Goal: Task Accomplishment & Management: Manage account settings

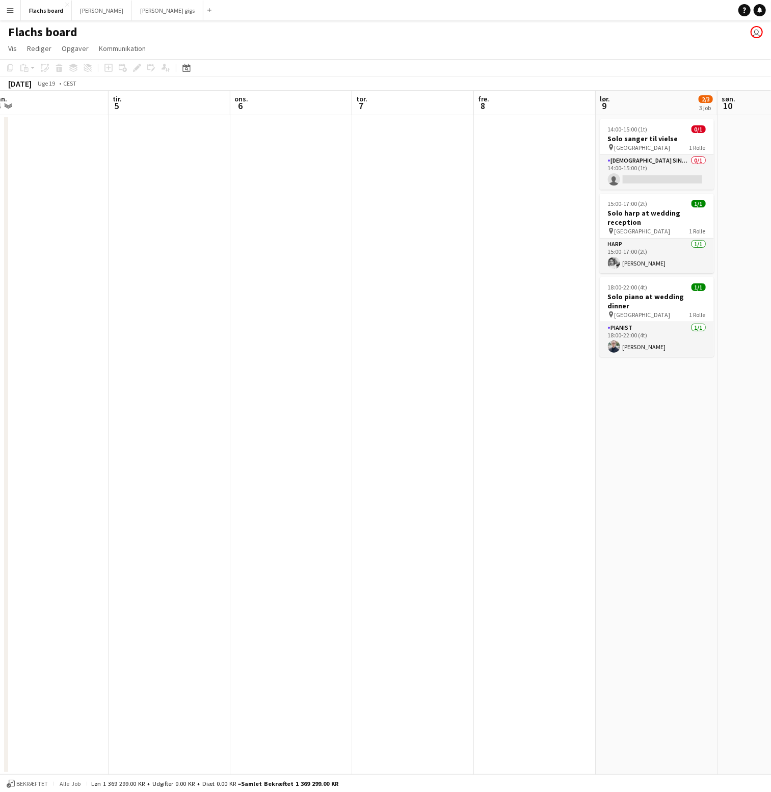
scroll to position [0, 262]
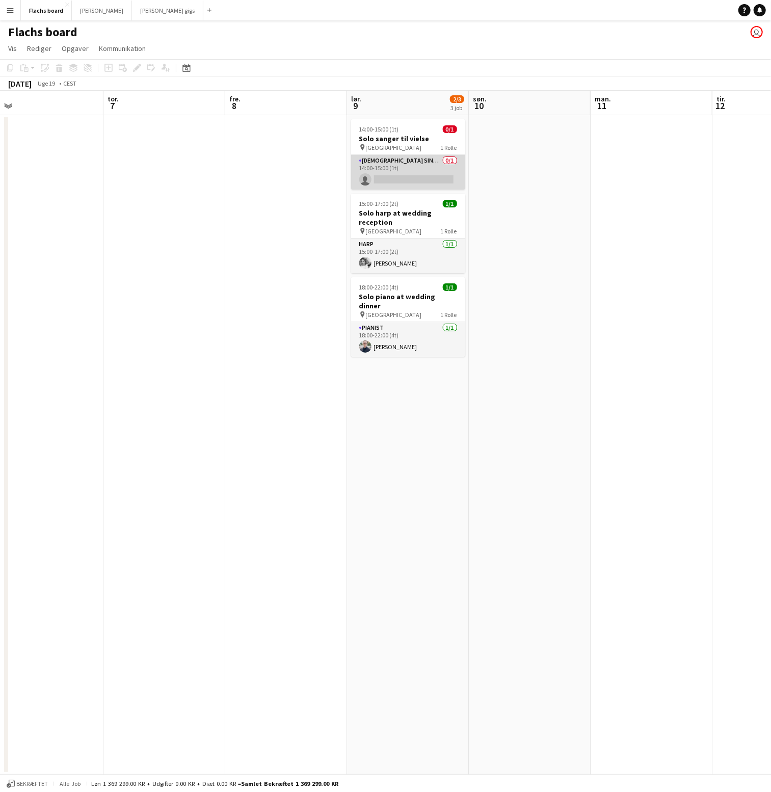
click at [386, 165] on app-card-role "[DEMOGRAPHIC_DATA] Singer 0/1 14:00-15:00 (1t) single-neutral-actions" at bounding box center [408, 172] width 114 height 35
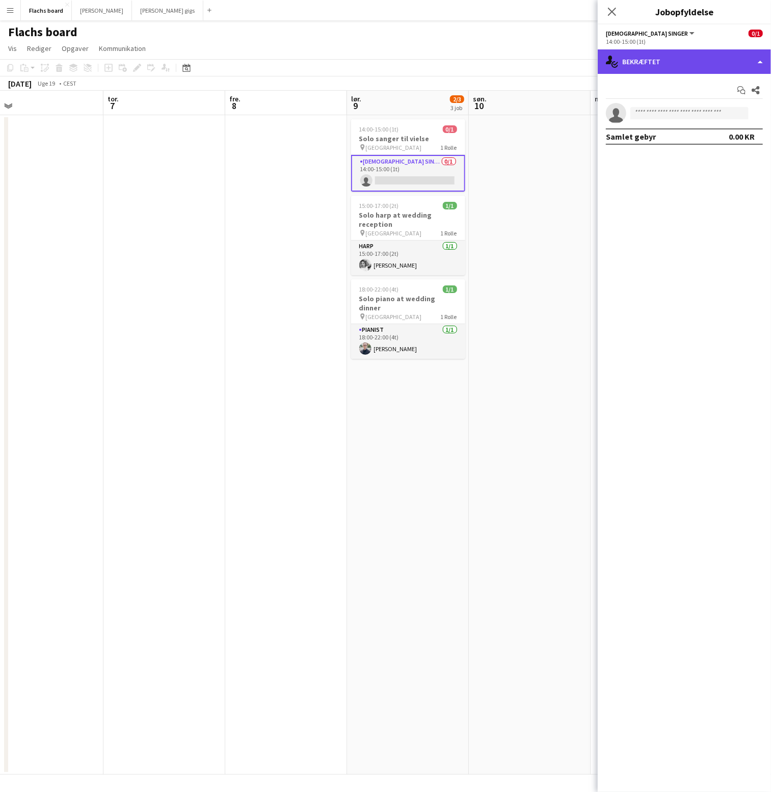
click at [674, 71] on div "single-neutral-actions-check-2 Bekræftet" at bounding box center [684, 61] width 173 height 24
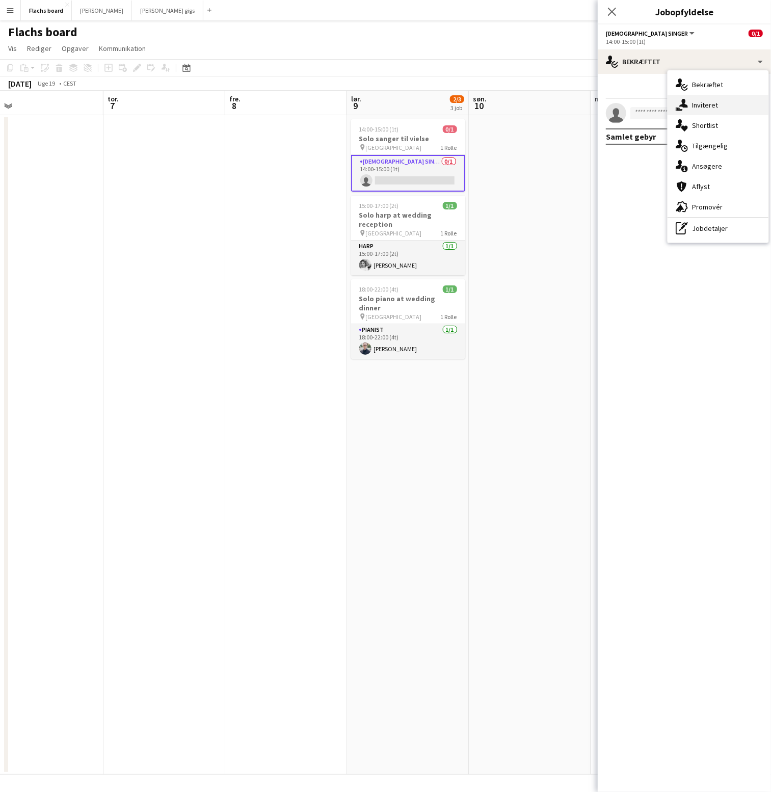
click at [688, 98] on div "single-neutral-actions-share-1 Inviteret" at bounding box center [718, 105] width 101 height 20
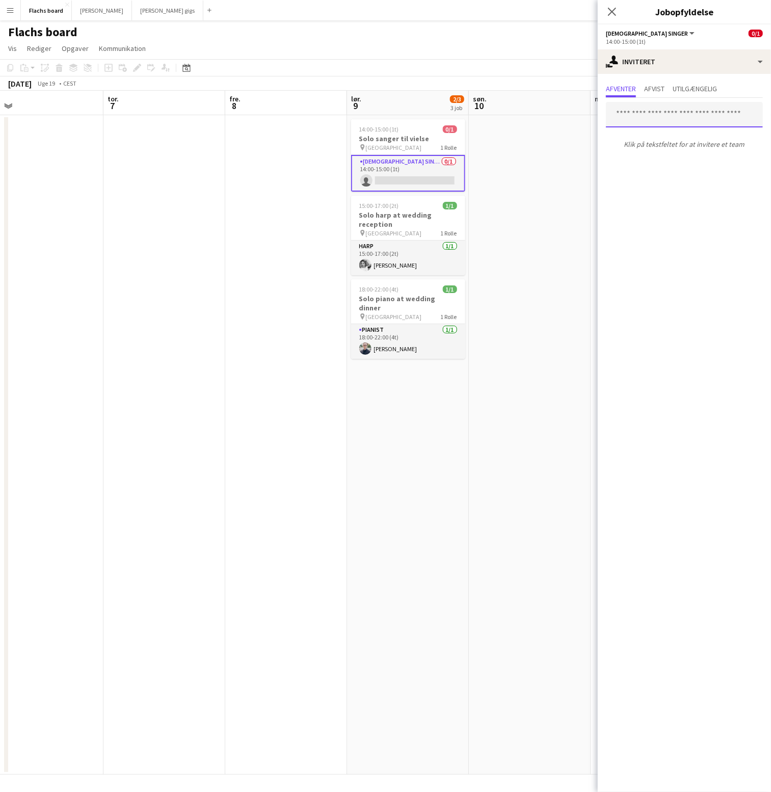
click at [659, 114] on input "text" at bounding box center [684, 114] width 157 height 25
type input "*****"
click at [654, 151] on span "[EMAIL_ADDRESS][DOMAIN_NAME]" at bounding box center [684, 148] width 141 height 8
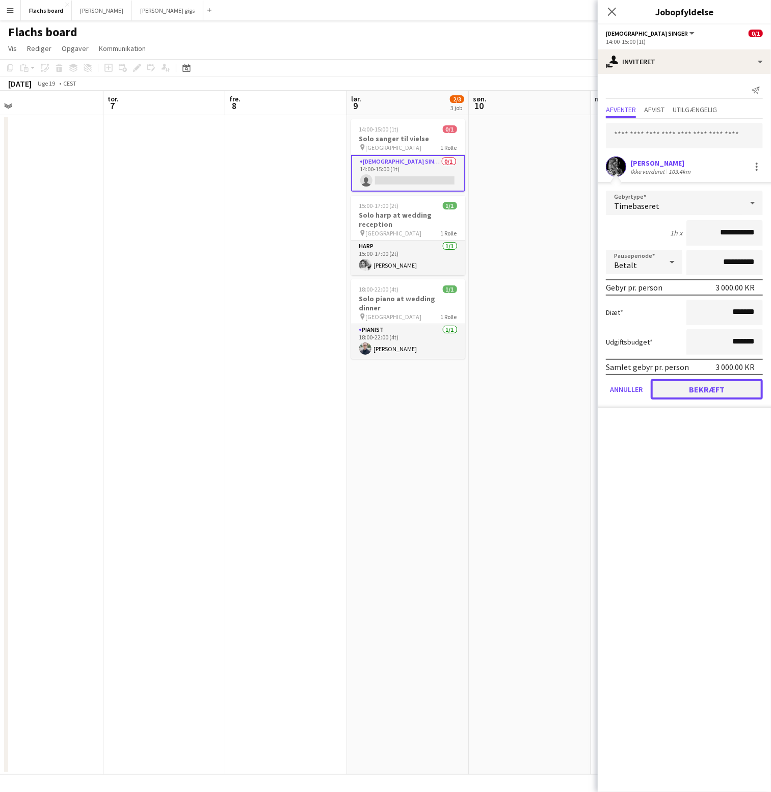
click at [731, 385] on button "Bekræft" at bounding box center [707, 389] width 112 height 20
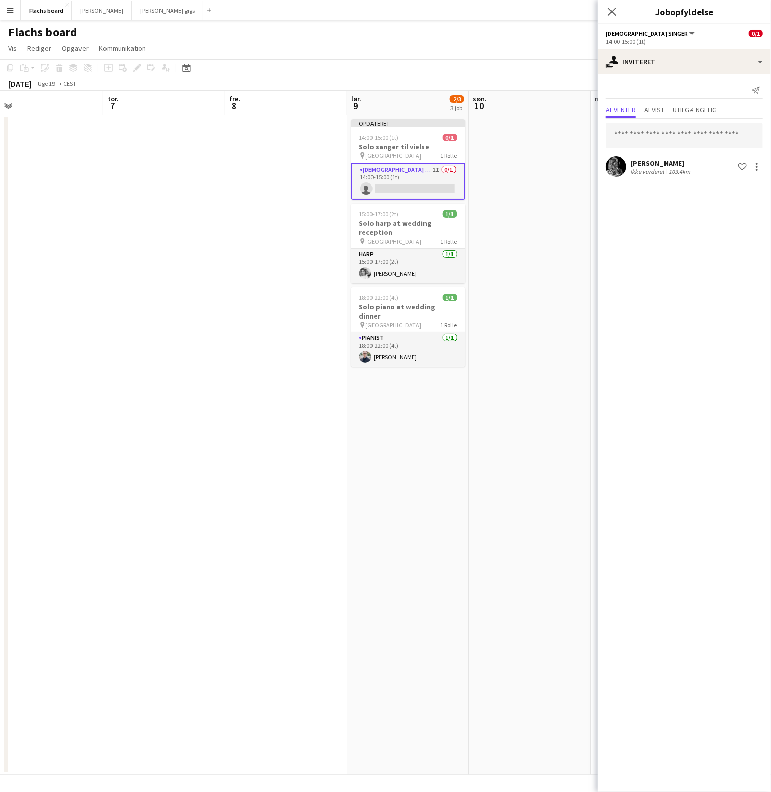
click at [608, 15] on icon at bounding box center [612, 12] width 8 height 8
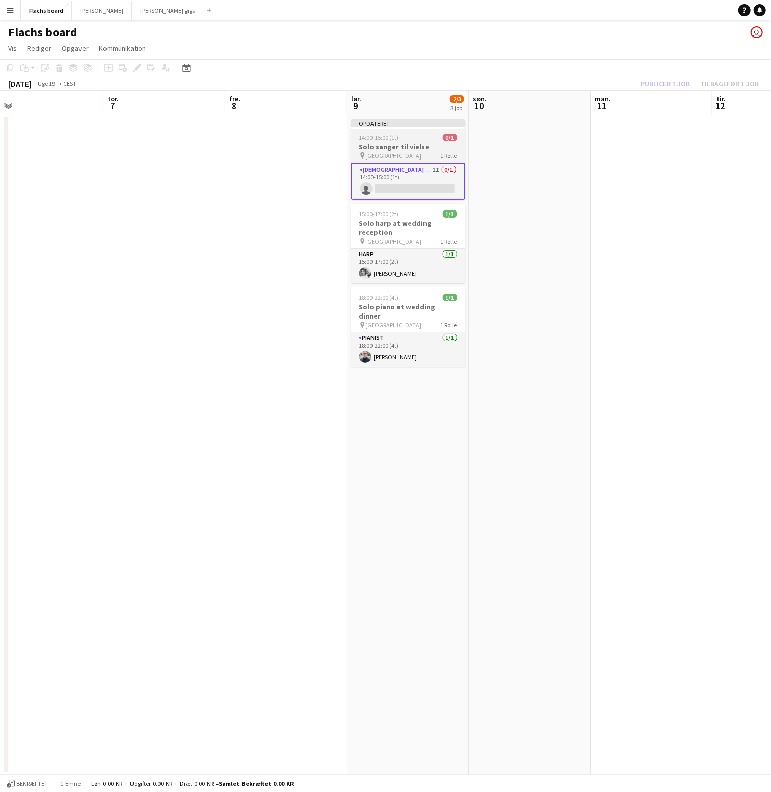
click at [437, 142] on app-job-card "Opdateret 14:00-15:00 (1t) 0/1 Solo sanger til vielse pin Holckenhavn Slot 1 Ro…" at bounding box center [408, 159] width 114 height 81
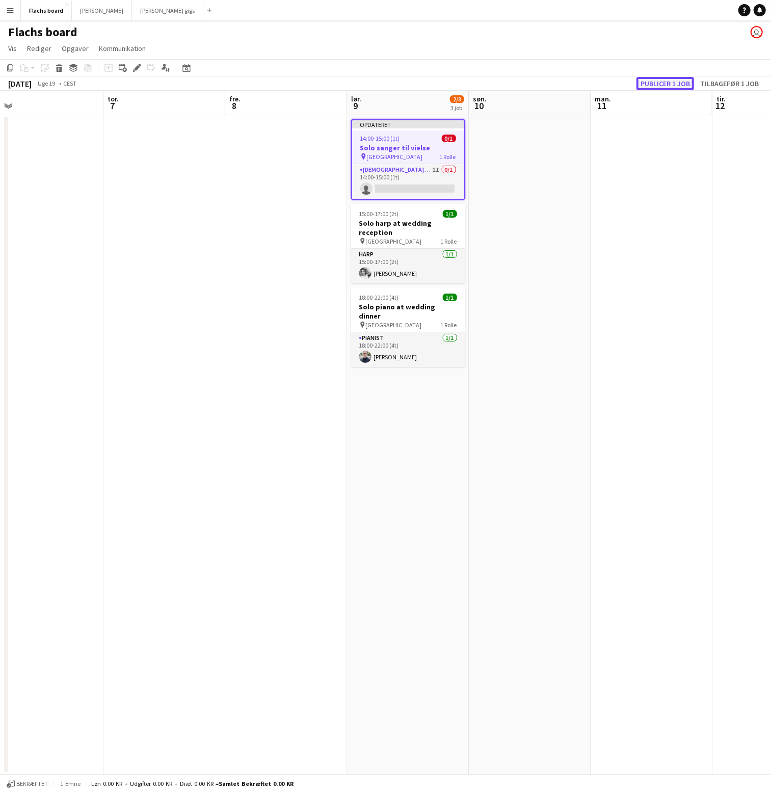
click at [652, 82] on button "Publicer 1 job" at bounding box center [665, 83] width 58 height 13
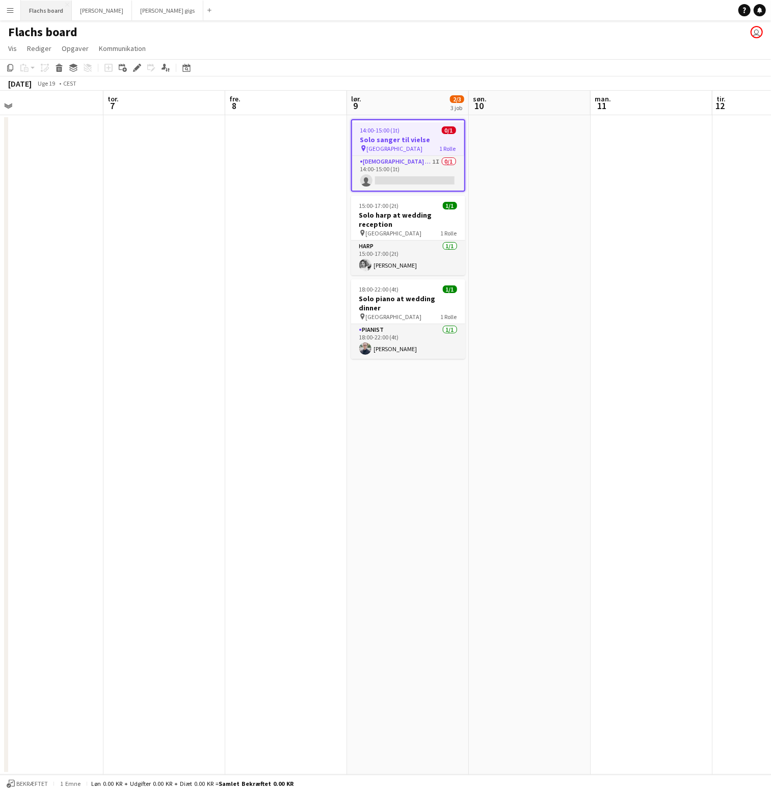
click at [48, 13] on button "Flachs board Luk" at bounding box center [46, 11] width 51 height 20
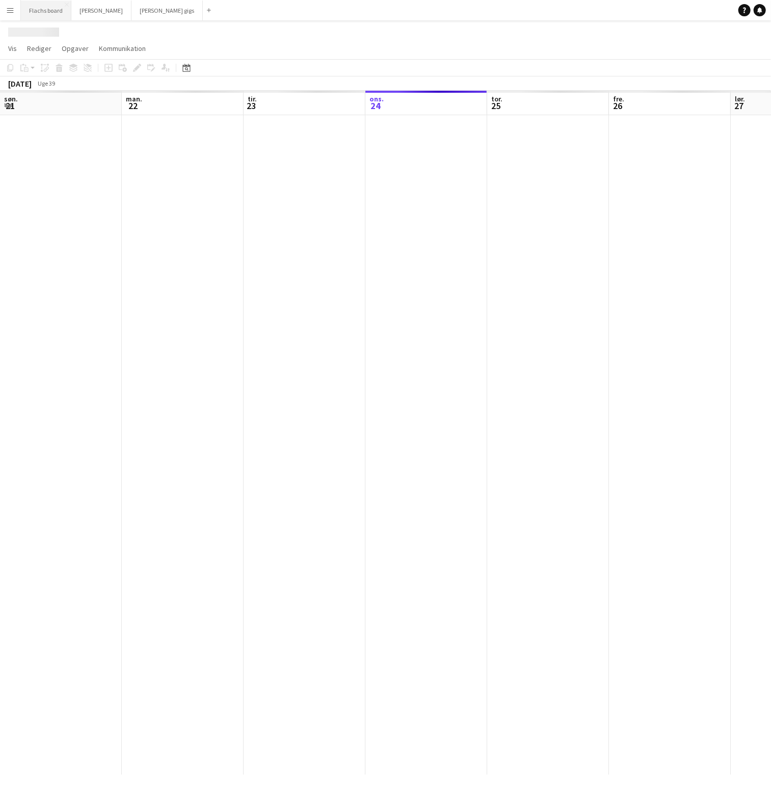
scroll to position [0, 243]
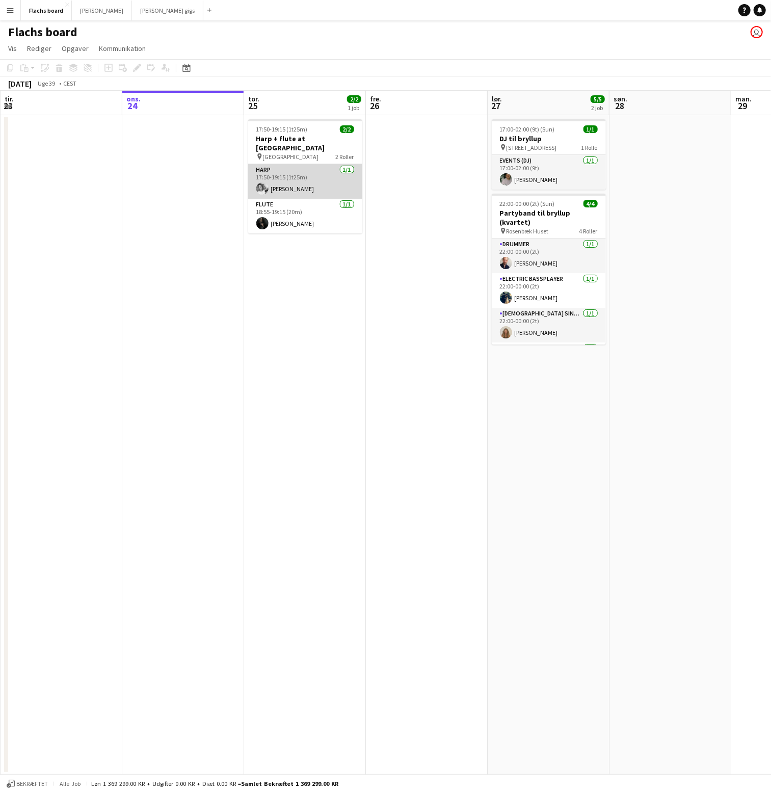
click at [325, 177] on app-card-role "Harp [DATE] 17:50-19:15 (1t25m) [PERSON_NAME]" at bounding box center [305, 181] width 114 height 35
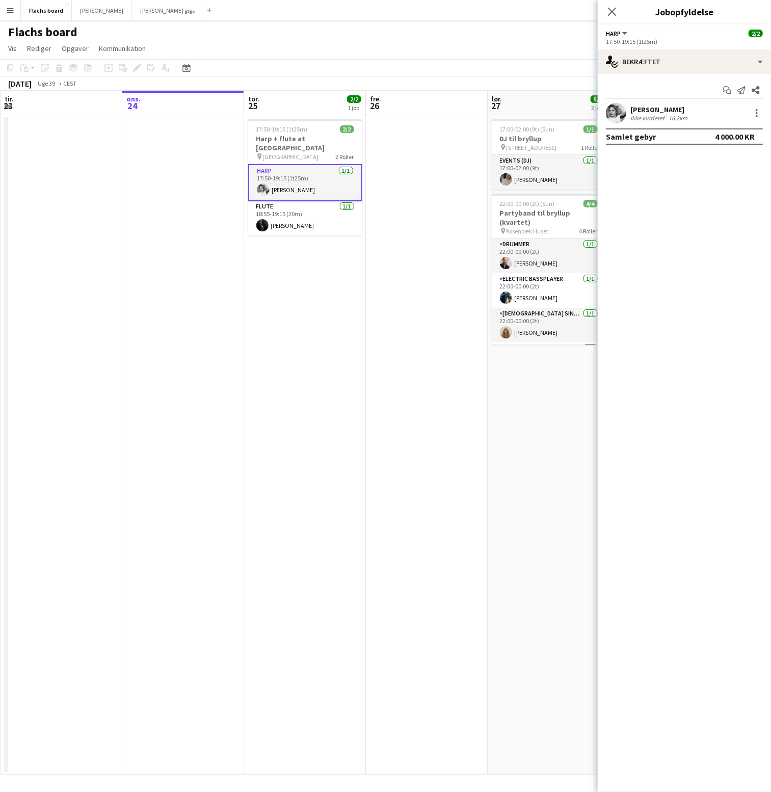
click at [323, 166] on app-card-role "Harp [DATE] 17:50-19:15 (1t25m) [PERSON_NAME]" at bounding box center [305, 182] width 114 height 37
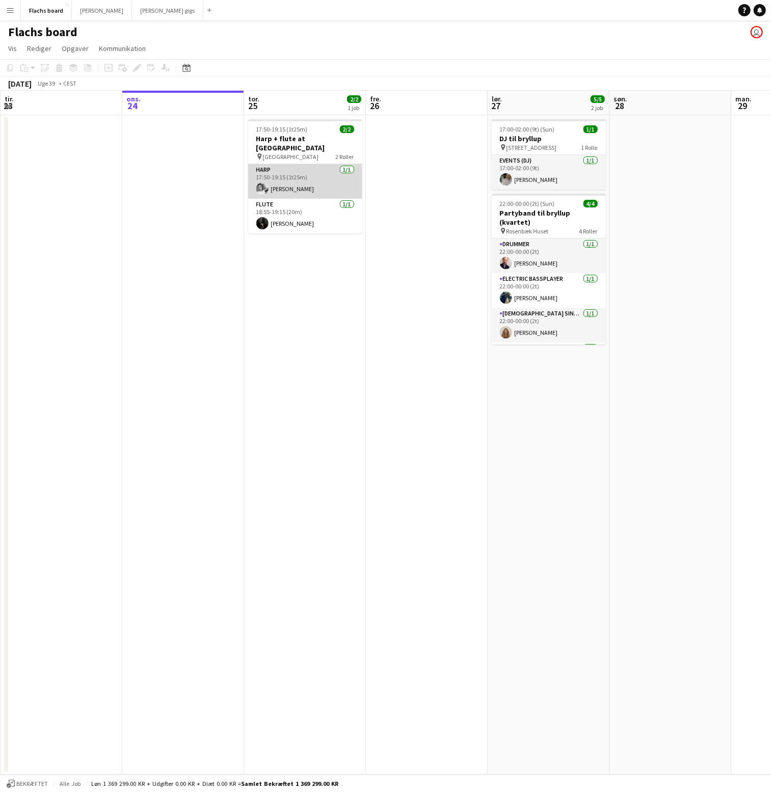
click at [323, 173] on app-card-role "Harp [DATE] 17:50-19:15 (1t25m) [PERSON_NAME]" at bounding box center [305, 181] width 114 height 35
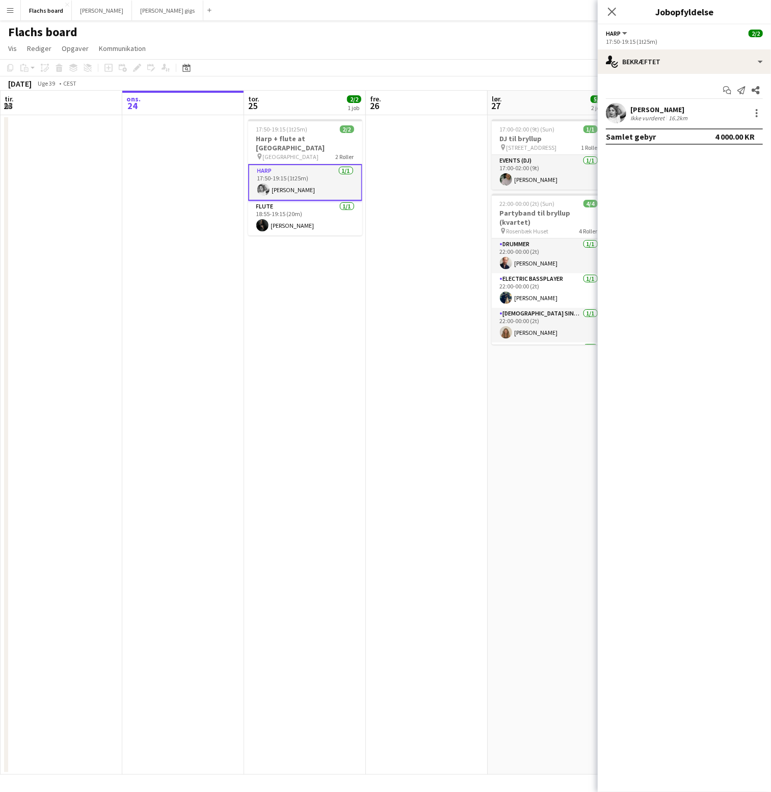
click at [614, 118] on app-user-avatar at bounding box center [616, 113] width 20 height 20
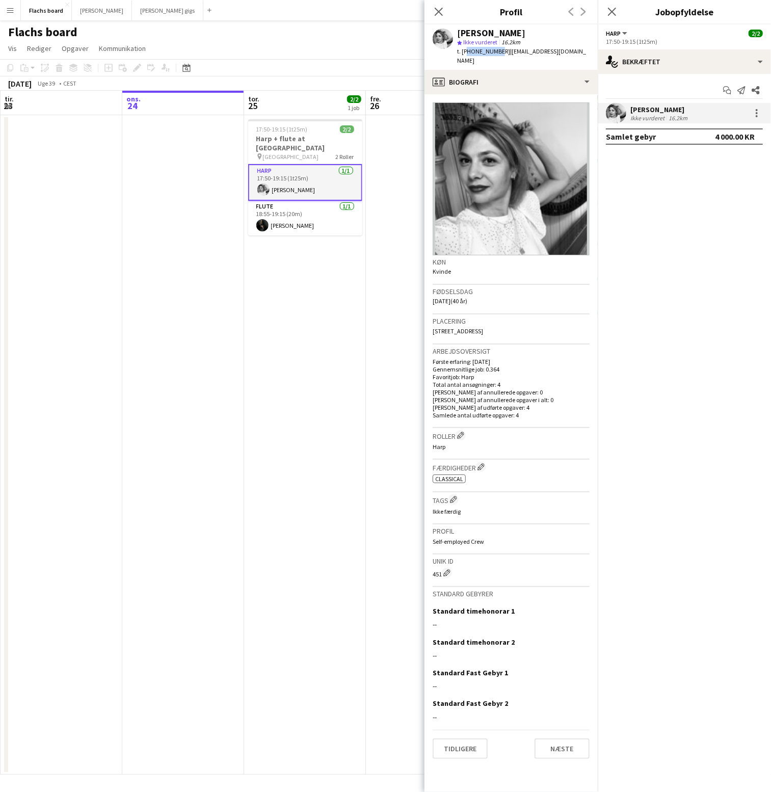
drag, startPoint x: 494, startPoint y: 50, endPoint x: 464, endPoint y: 50, distance: 30.1
click at [464, 50] on span "t. [PHONE_NUMBER]" at bounding box center [483, 51] width 53 height 8
copy span "4529267018"
copy span "[PHONE_NUMBER]"
click at [307, 214] on app-card-role "Flute [DATE] 18:55-19:15 (20m) [PERSON_NAME]" at bounding box center [305, 218] width 114 height 35
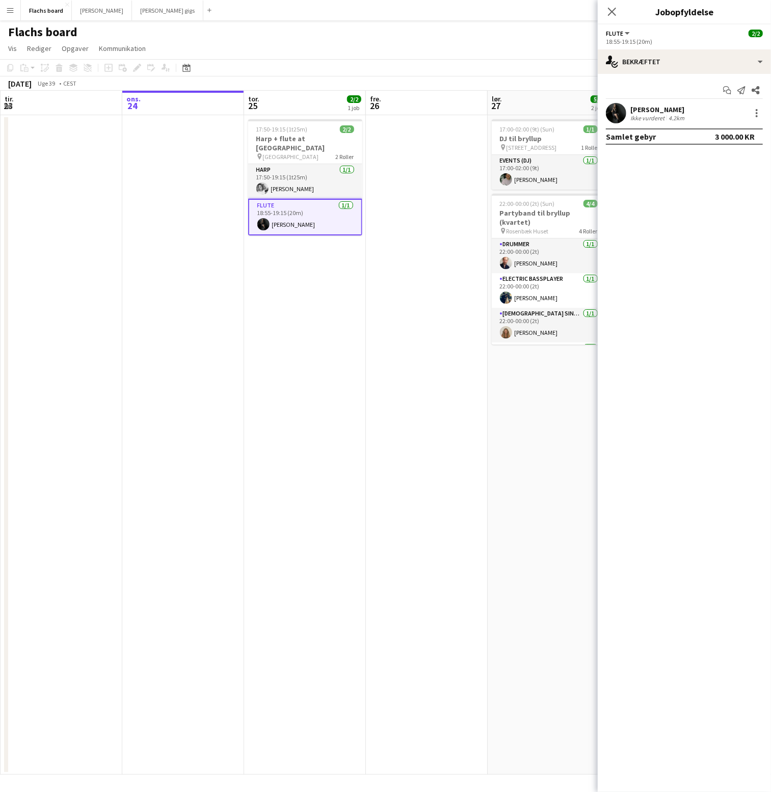
click at [648, 103] on div "[PERSON_NAME] Ikke vurderet 4.2km" at bounding box center [684, 113] width 173 height 20
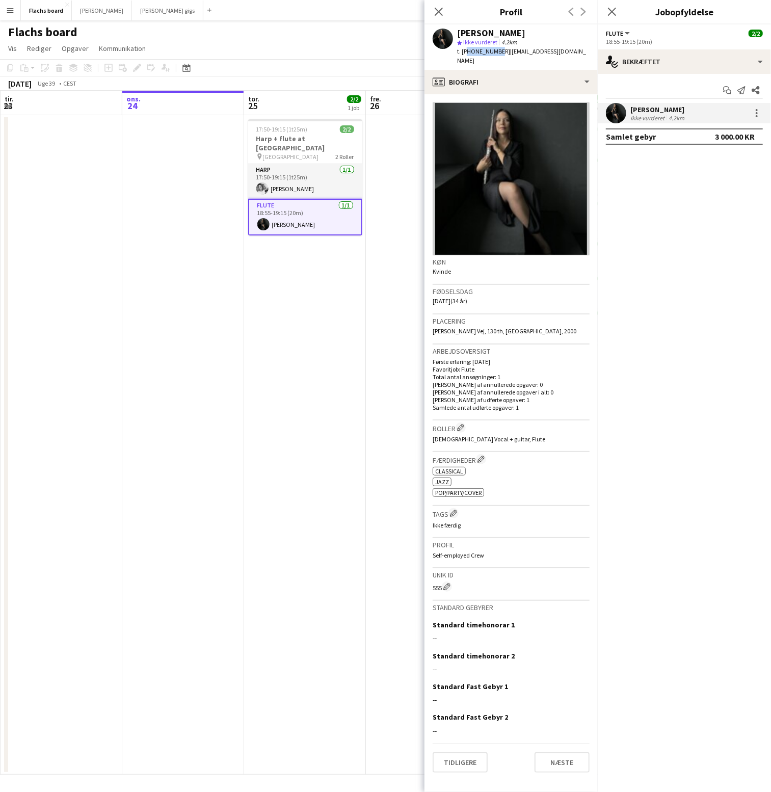
drag, startPoint x: 494, startPoint y: 49, endPoint x: 465, endPoint y: 47, distance: 29.1
click at [465, 47] on span "t. [PHONE_NUMBER]" at bounding box center [483, 51] width 53 height 8
copy span "[PHONE_NUMBER]"
click at [295, 140] on h3 "Harp + flute at [GEOGRAPHIC_DATA]" at bounding box center [305, 143] width 114 height 18
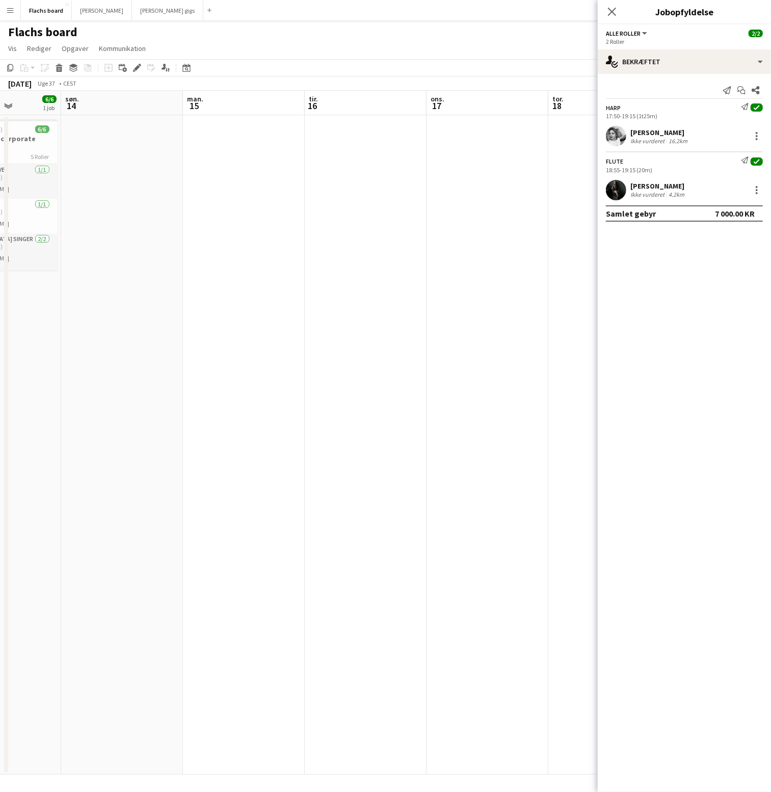
scroll to position [0, 220]
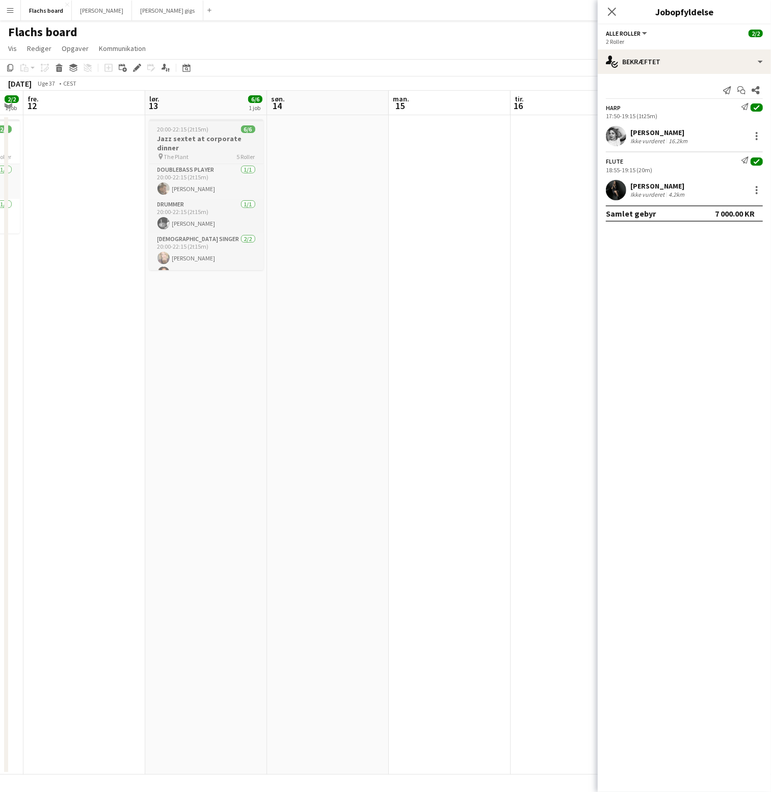
click at [191, 132] on span "20:00-22:15 (2t15m)" at bounding box center [182, 129] width 51 height 8
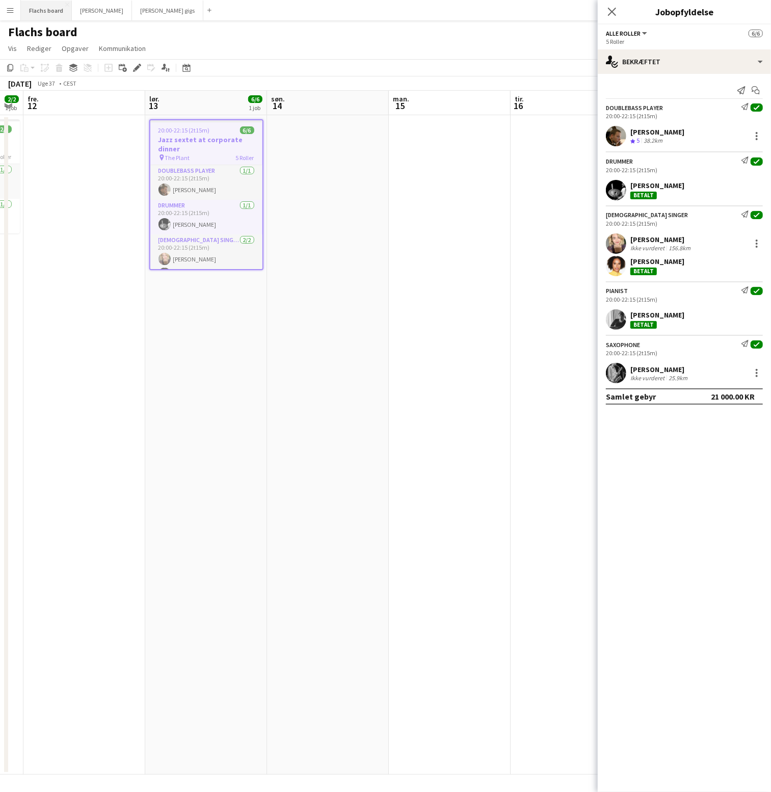
click at [44, 11] on button "Flachs board Luk" at bounding box center [46, 11] width 51 height 20
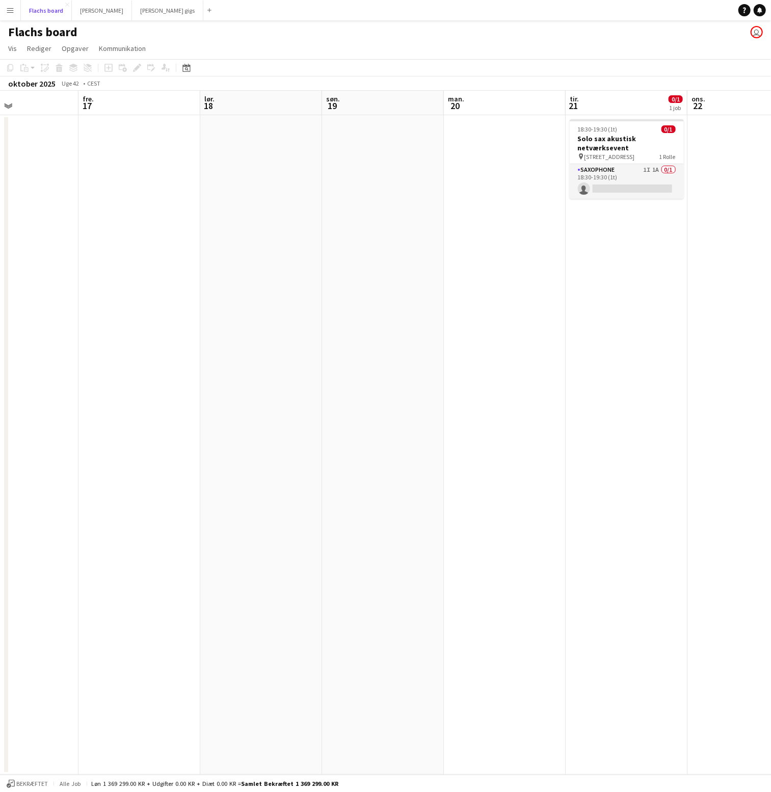
scroll to position [0, 449]
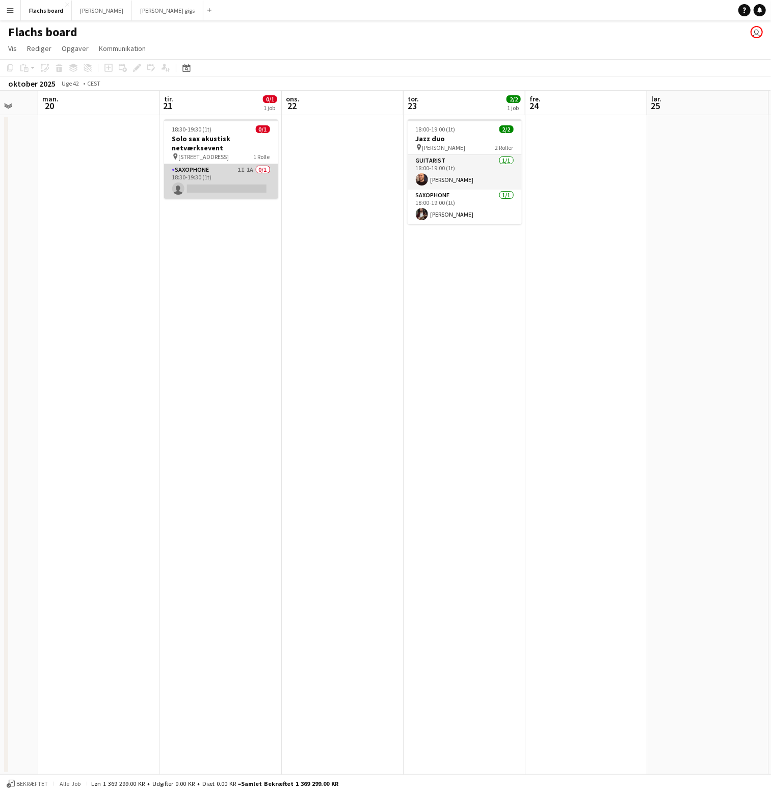
click at [251, 184] on app-card-role "Saxophone 1I 1A 0/1 18:30-19:30 (1t) single-neutral-actions" at bounding box center [221, 181] width 114 height 35
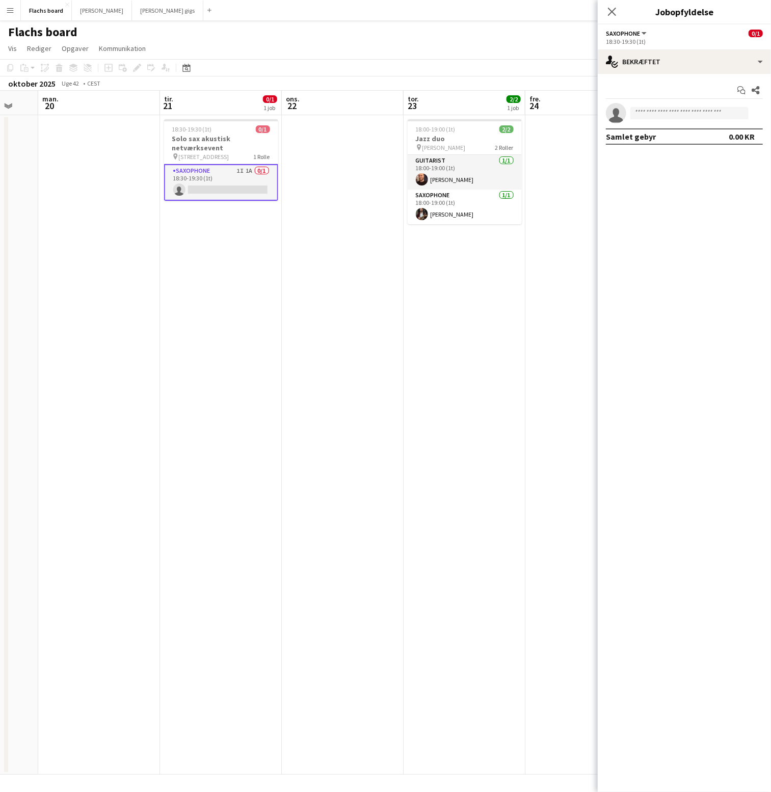
click at [669, 44] on div "18:30-19:30 (1t)" at bounding box center [684, 42] width 157 height 8
click at [669, 56] on div "single-neutral-actions-check-2 Bekræftet" at bounding box center [684, 61] width 173 height 24
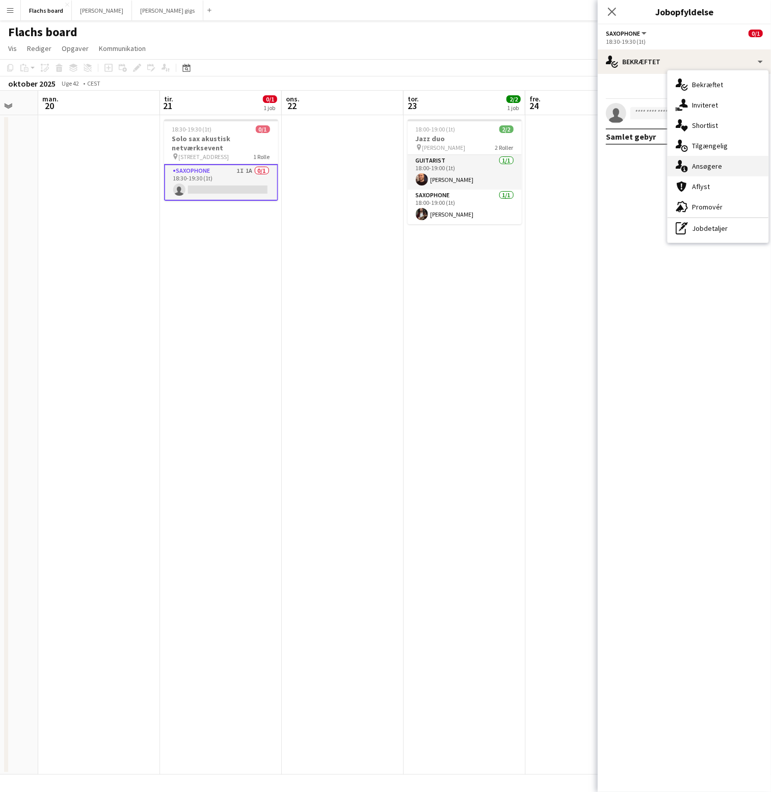
click at [726, 172] on div "single-neutral-actions-information Ansøgere" at bounding box center [718, 166] width 101 height 20
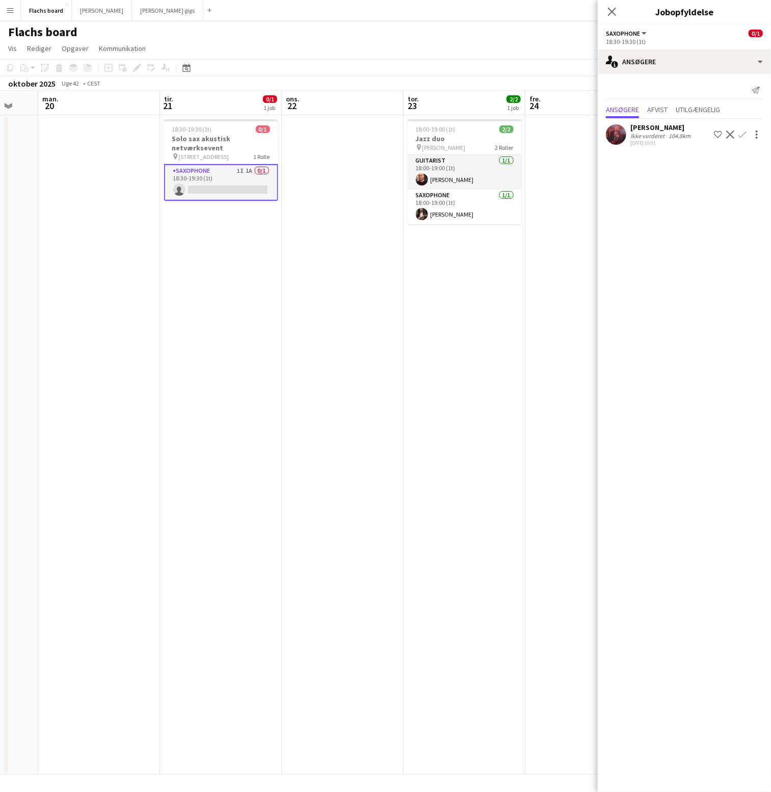
click at [643, 136] on div "Ikke vurderet" at bounding box center [648, 136] width 36 height 8
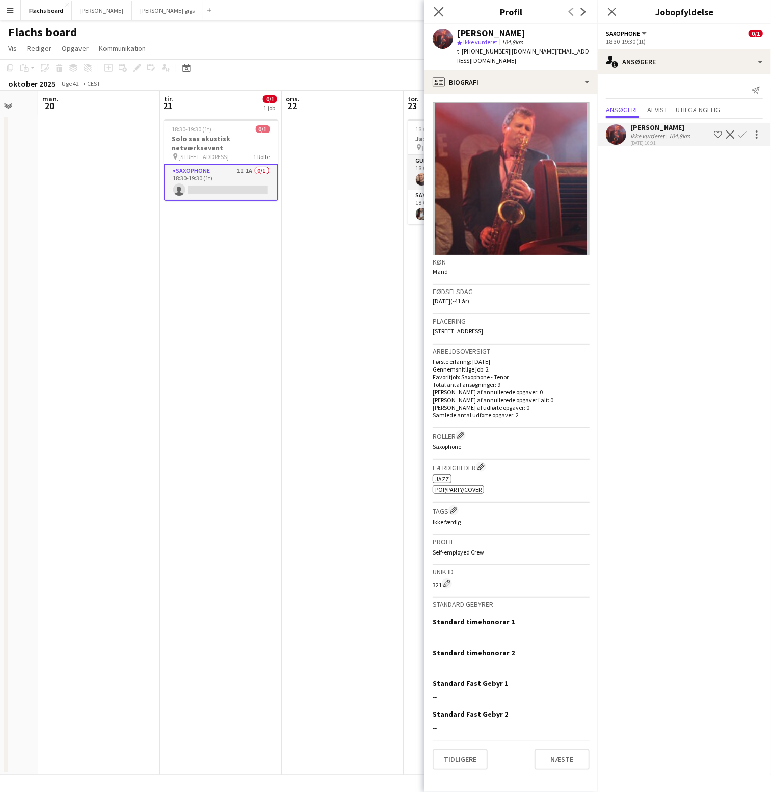
click at [433, 15] on app-icon "Luk pop-in" at bounding box center [439, 12] width 15 height 15
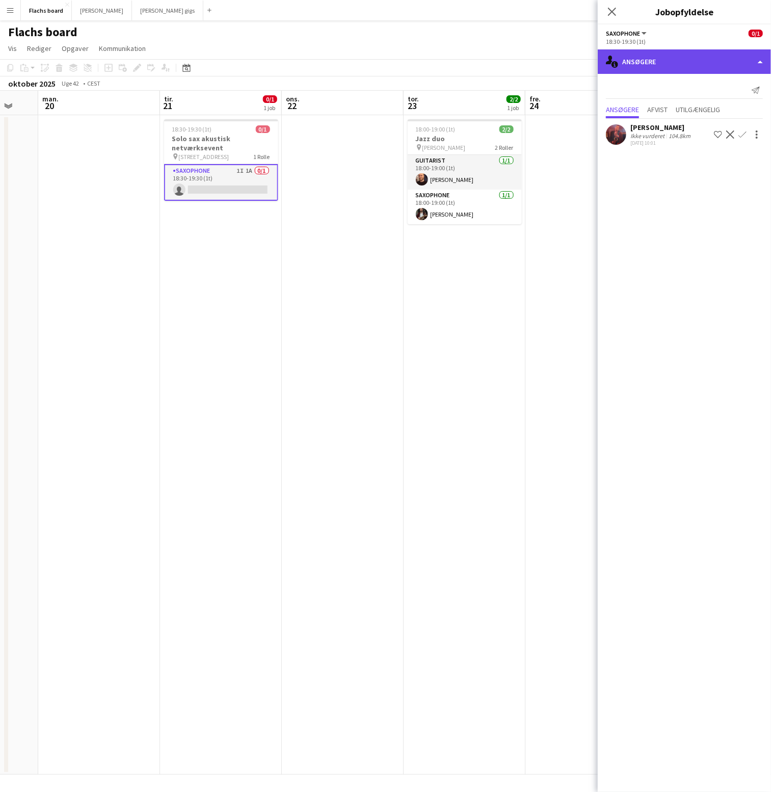
click at [636, 51] on div "single-neutral-actions-information Ansøgere" at bounding box center [684, 61] width 173 height 24
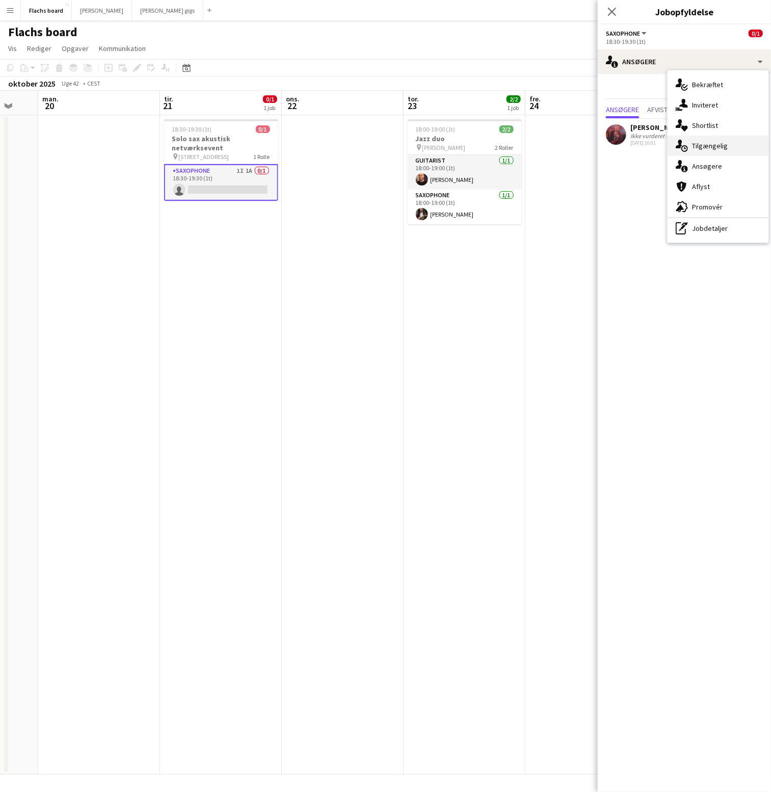
click at [687, 141] on icon "single-neutral-actions-upload" at bounding box center [682, 146] width 12 height 12
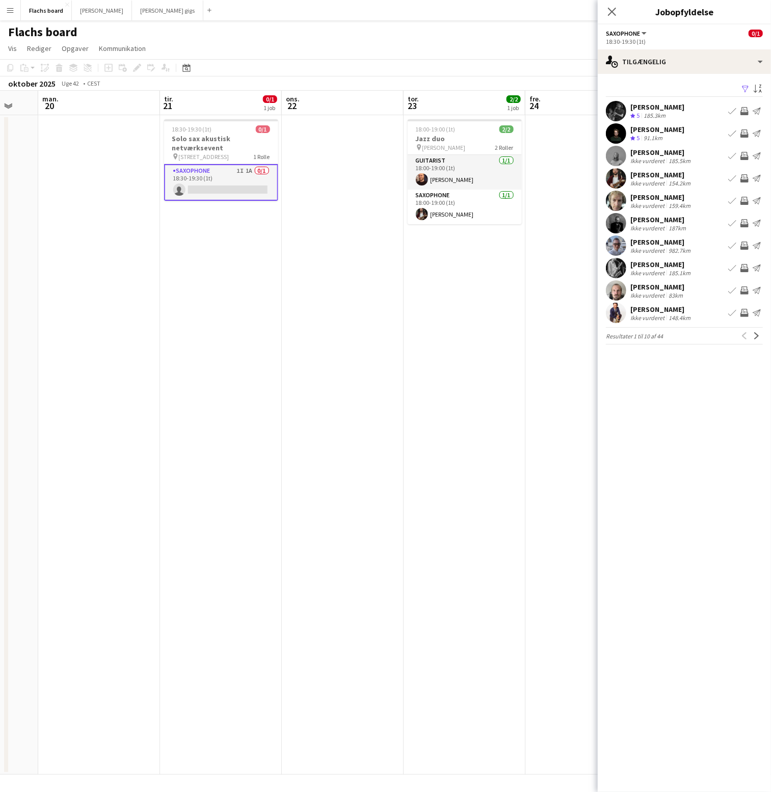
click at [677, 130] on div "[PERSON_NAME]" at bounding box center [657, 129] width 54 height 9
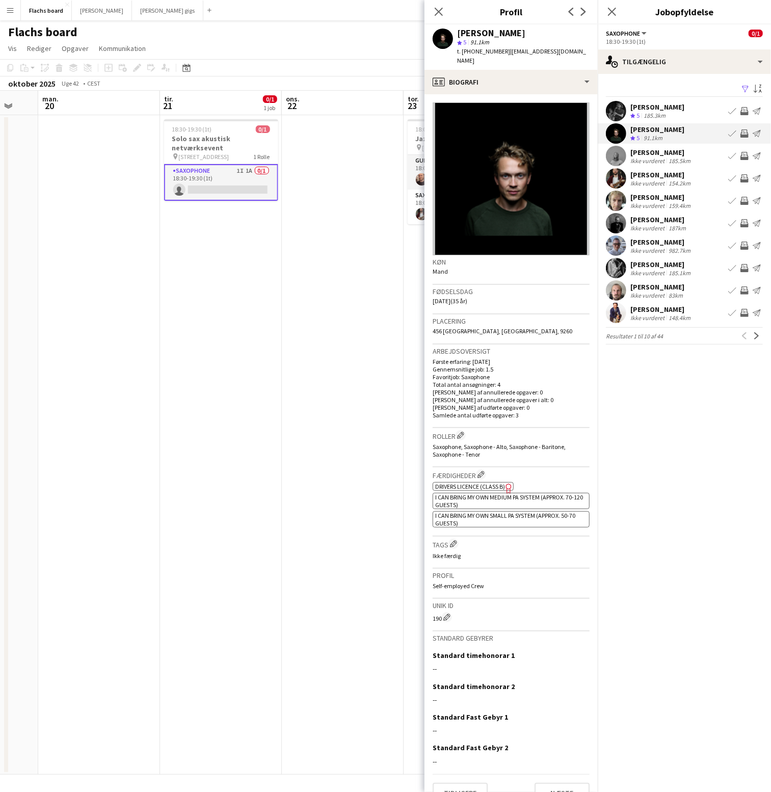
click at [744, 134] on app-icon "Inviter team" at bounding box center [744, 133] width 8 height 8
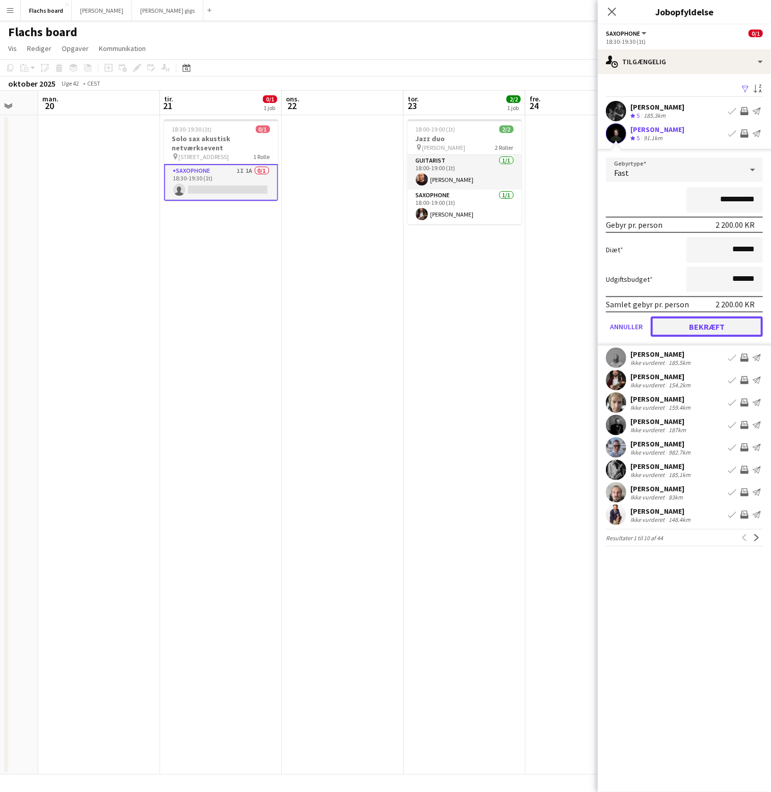
click at [737, 324] on button "Bekræft" at bounding box center [707, 326] width 112 height 20
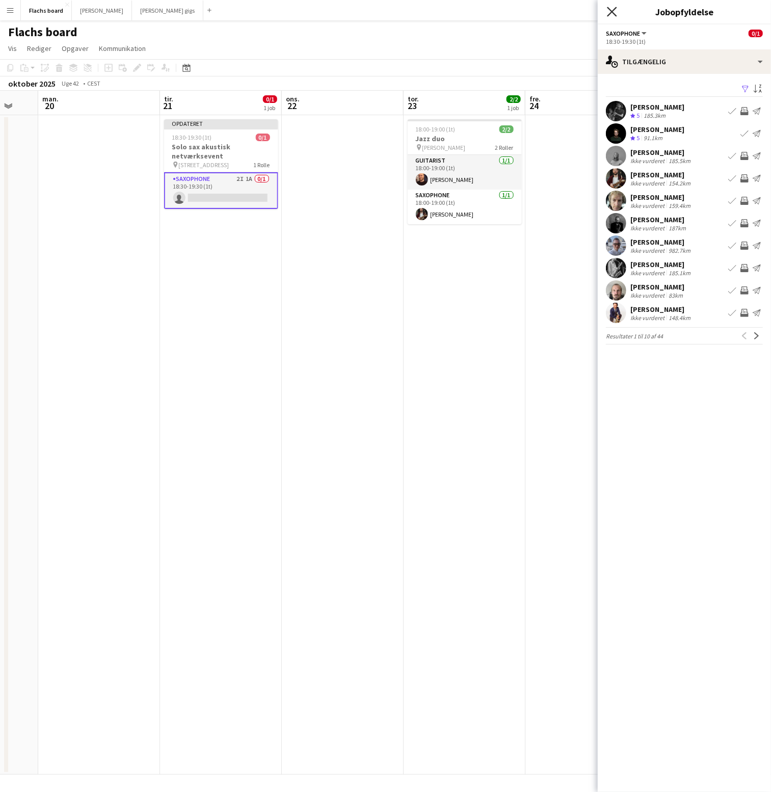
click at [612, 16] on icon "Luk pop-in" at bounding box center [612, 12] width 10 height 10
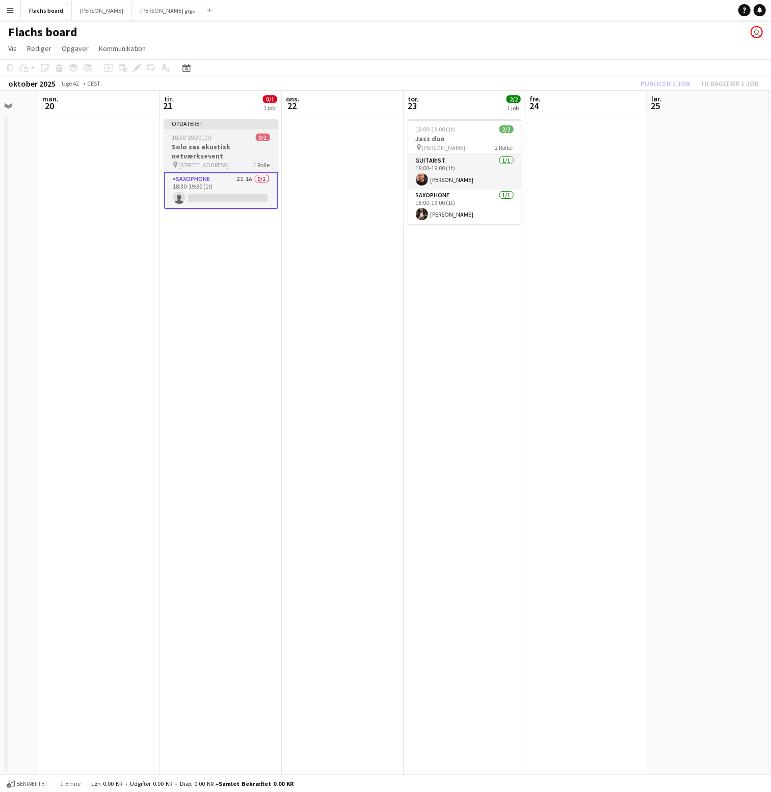
click at [224, 128] on div at bounding box center [221, 128] width 114 height 2
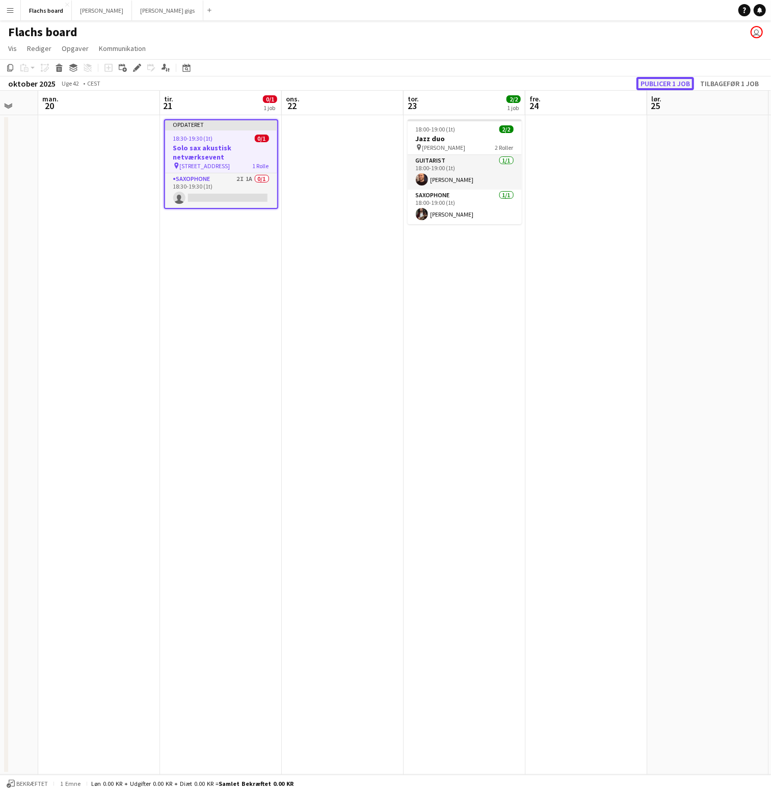
click at [645, 81] on button "Publicer 1 job" at bounding box center [665, 83] width 58 height 13
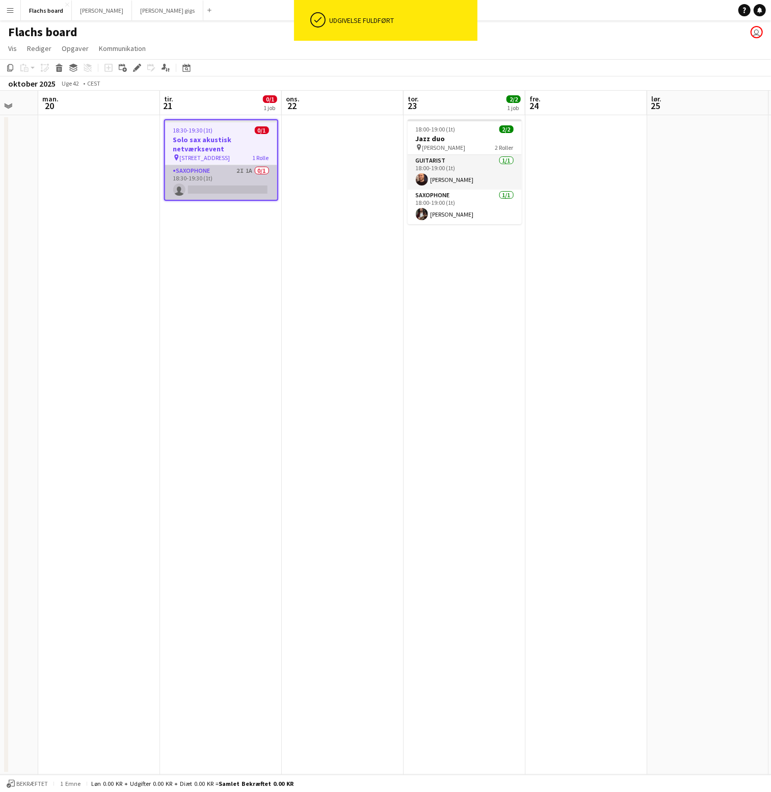
click at [221, 188] on app-card-role "Saxophone 2I 1A 0/1 18:30-19:30 (1t) single-neutral-actions" at bounding box center [221, 182] width 112 height 35
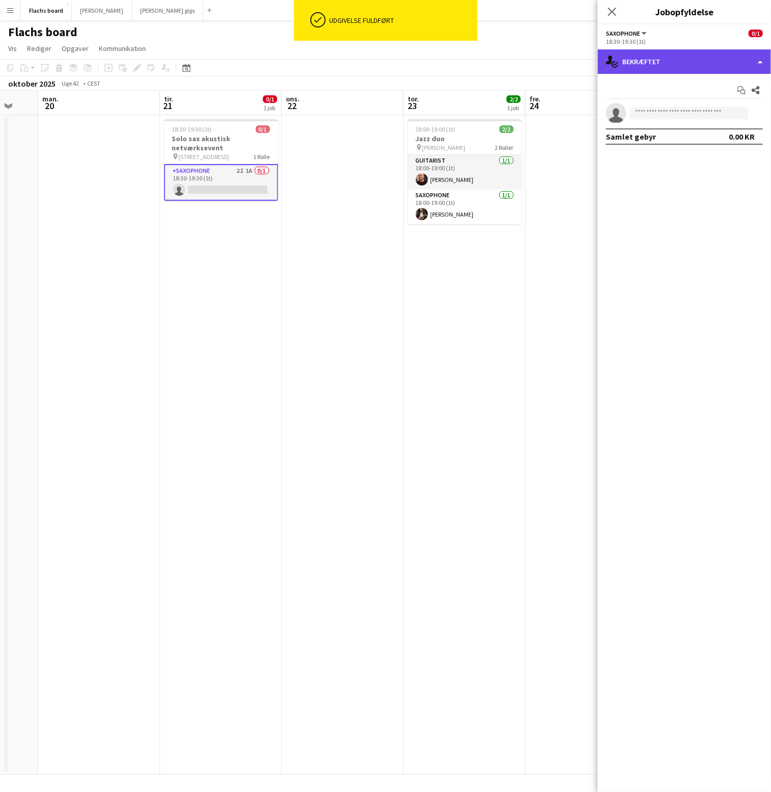
click at [638, 63] on div "single-neutral-actions-check-2 Bekræftet" at bounding box center [684, 61] width 173 height 24
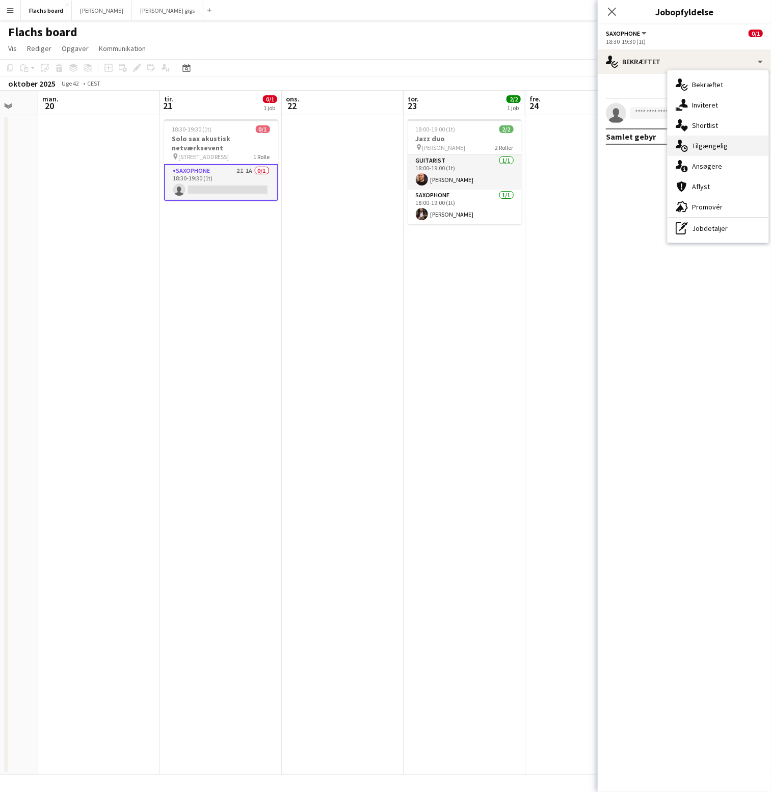
click at [725, 153] on div "single-neutral-actions-upload Tilgængelig" at bounding box center [718, 146] width 101 height 20
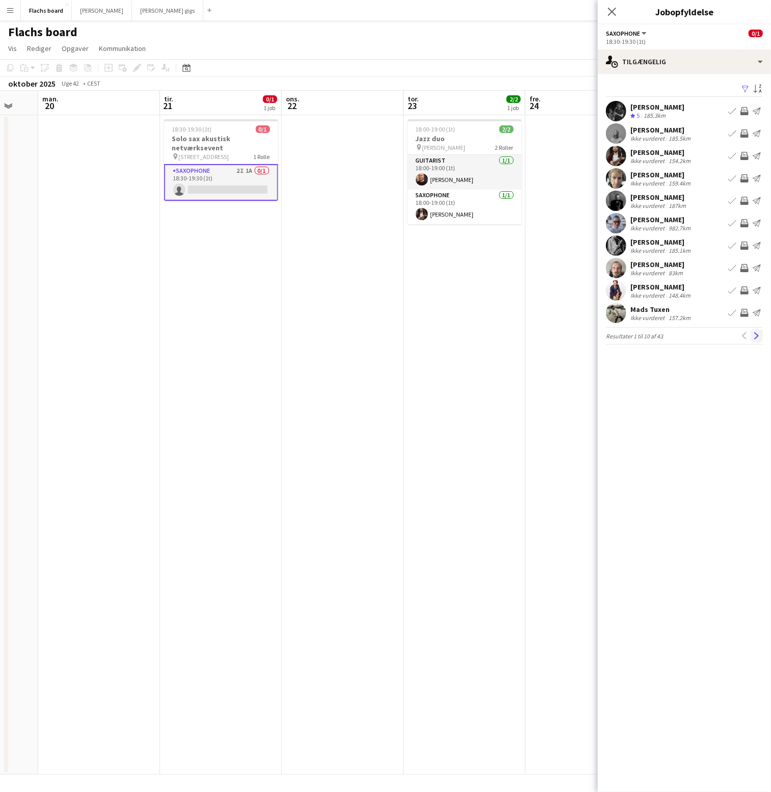
click at [758, 336] on app-icon "Næste" at bounding box center [756, 335] width 7 height 7
click at [758, 336] on button "Næste" at bounding box center [757, 336] width 12 height 12
click at [671, 160] on div "152.9km" at bounding box center [680, 161] width 26 height 8
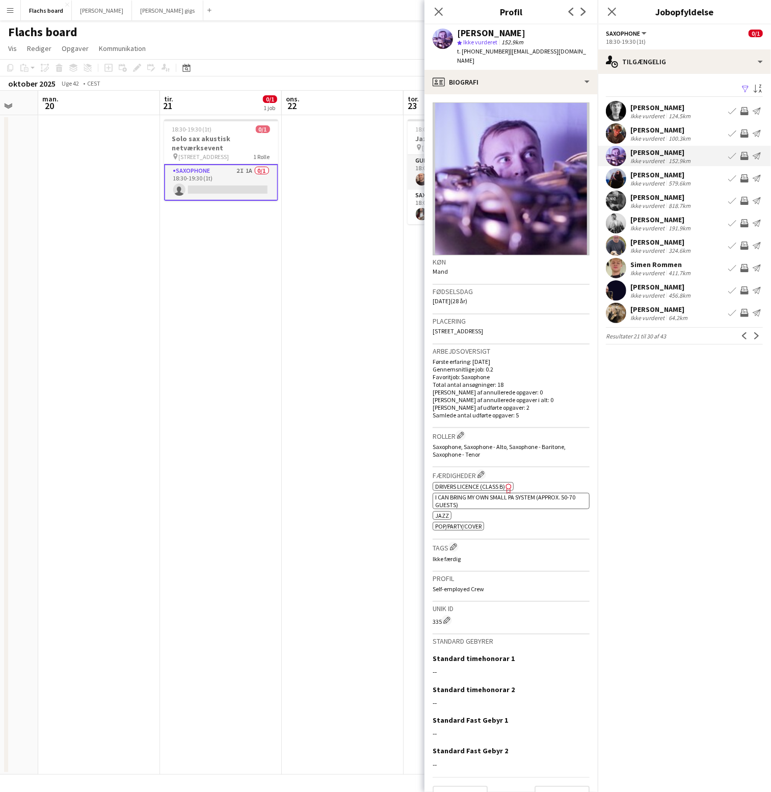
click at [516, 185] on img at bounding box center [511, 178] width 157 height 153
drag, startPoint x: 516, startPoint y: 30, endPoint x: 458, endPoint y: 33, distance: 58.2
click at [458, 33] on div "[PERSON_NAME]" at bounding box center [523, 33] width 132 height 9
copy div "[PERSON_NAME]"
click at [746, 155] on app-icon "Inviter team" at bounding box center [744, 156] width 8 height 8
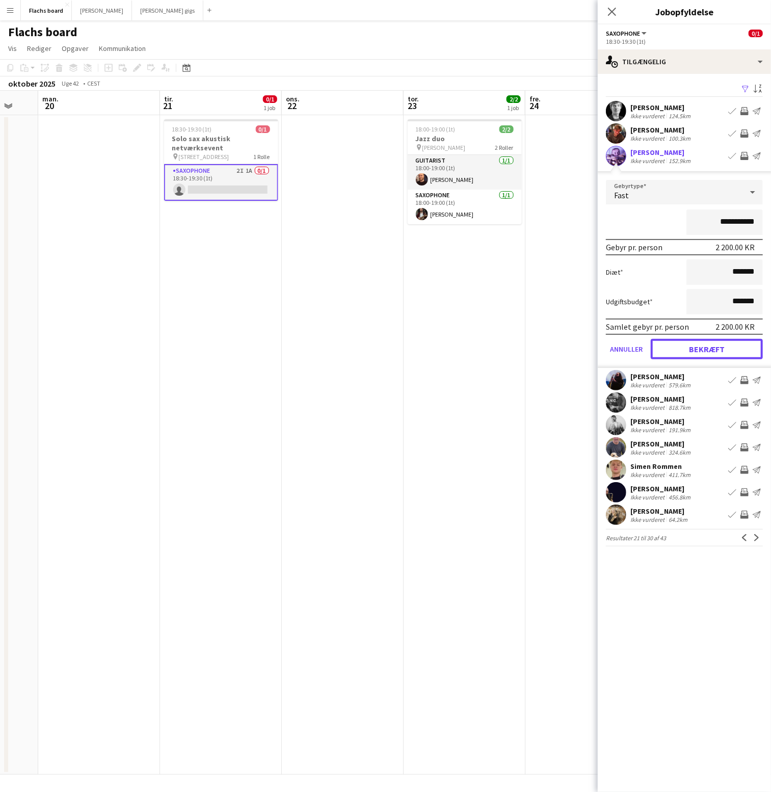
click at [735, 348] on button "Bekræft" at bounding box center [707, 349] width 112 height 20
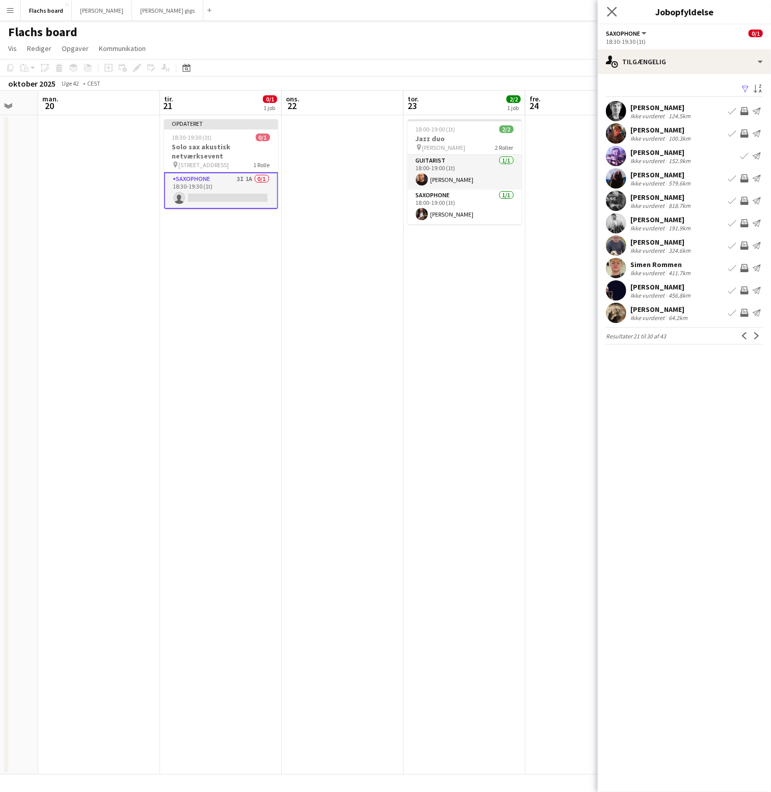
click at [608, 5] on app-icon "Luk pop-in" at bounding box center [612, 12] width 15 height 15
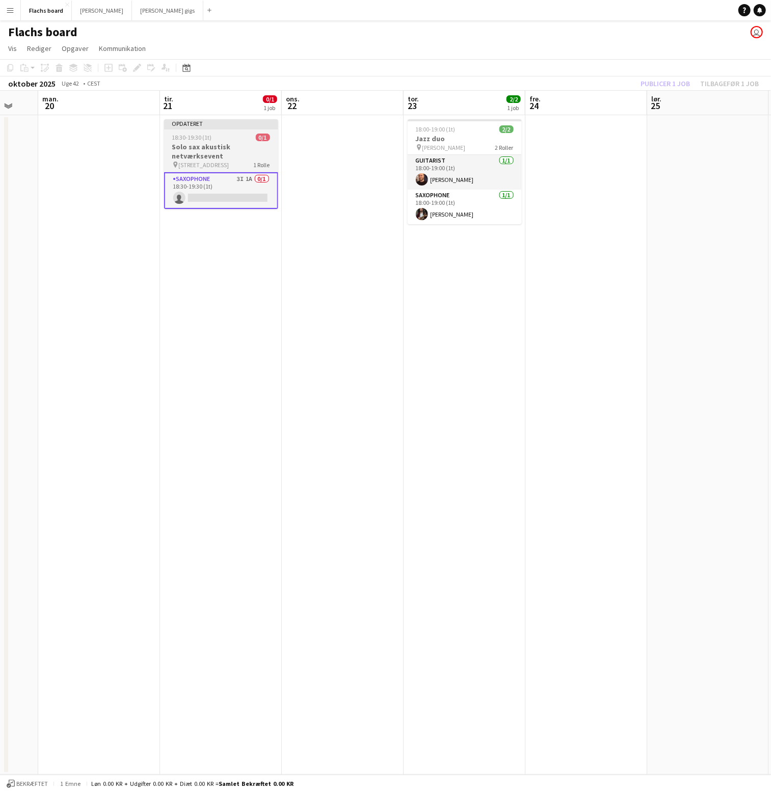
click at [219, 138] on div "18:30-19:30 (1t) 0/1" at bounding box center [221, 138] width 114 height 8
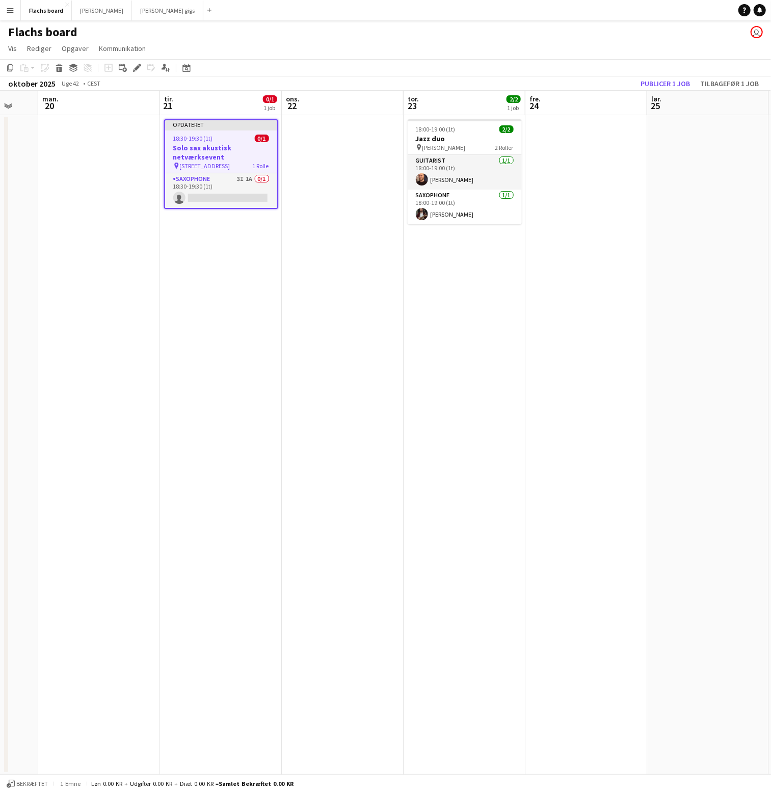
click at [651, 91] on app-board-header-date "lør. 25" at bounding box center [708, 103] width 122 height 24
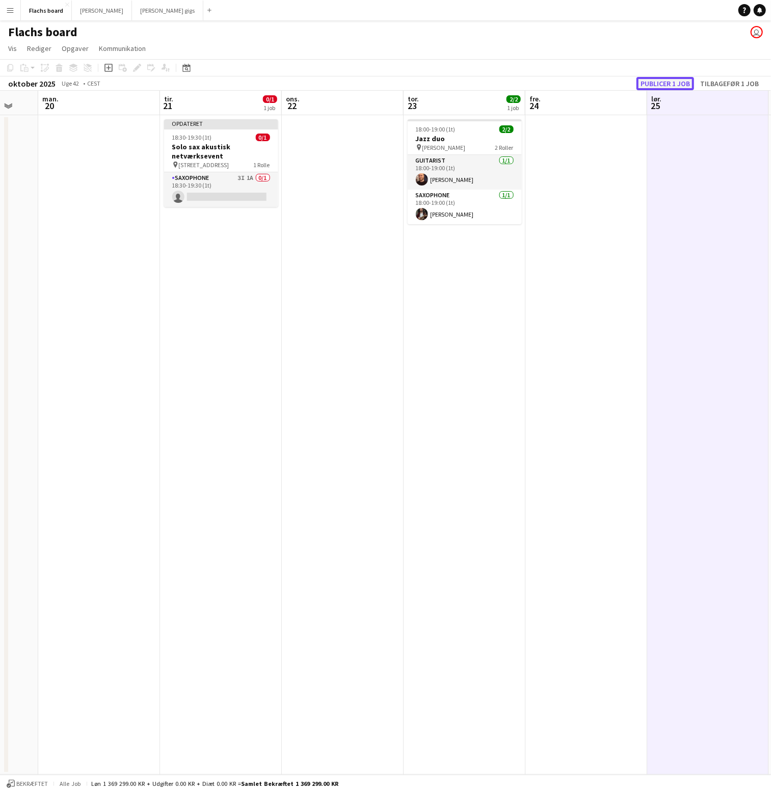
click at [651, 87] on button "Publicer 1 job" at bounding box center [665, 83] width 58 height 13
click at [31, 3] on button "Flachs board Luk" at bounding box center [46, 11] width 51 height 20
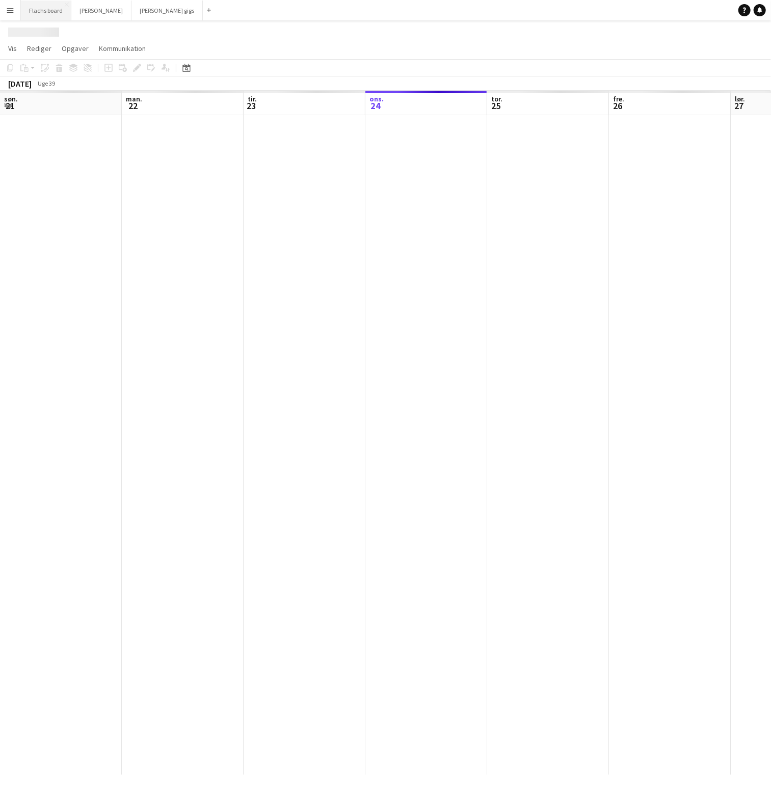
scroll to position [0, 243]
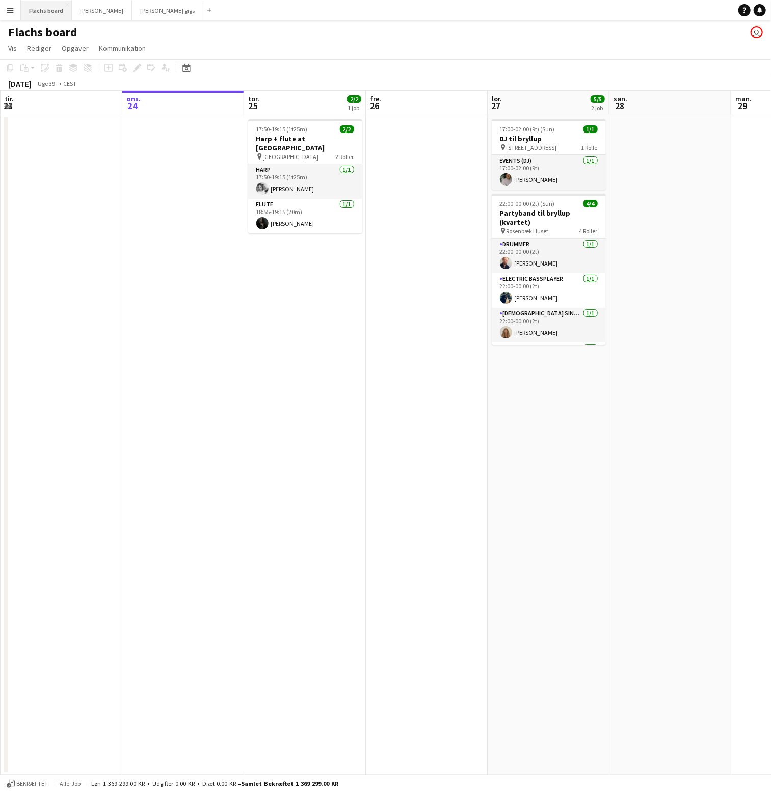
click at [41, 7] on button "Flachs board Luk" at bounding box center [46, 11] width 51 height 20
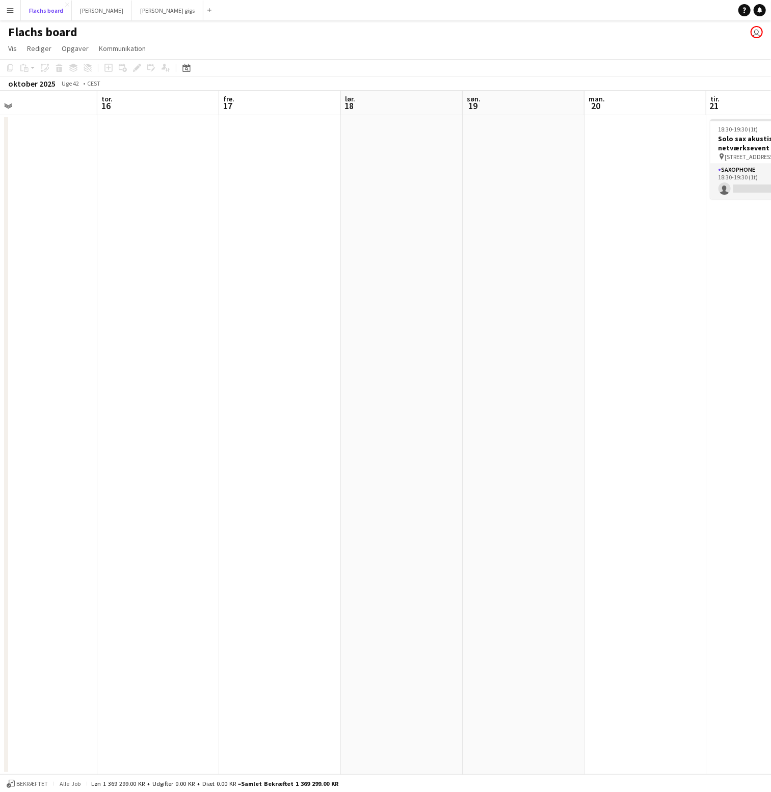
scroll to position [0, 319]
